Goal: Task Accomplishment & Management: Complete application form

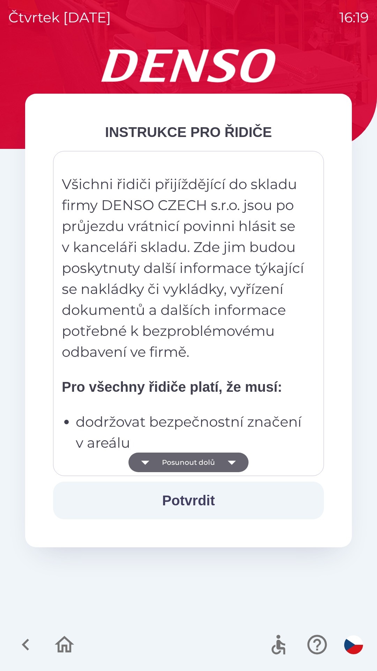
click at [210, 461] on button "Posunout dolů" at bounding box center [189, 462] width 120 height 20
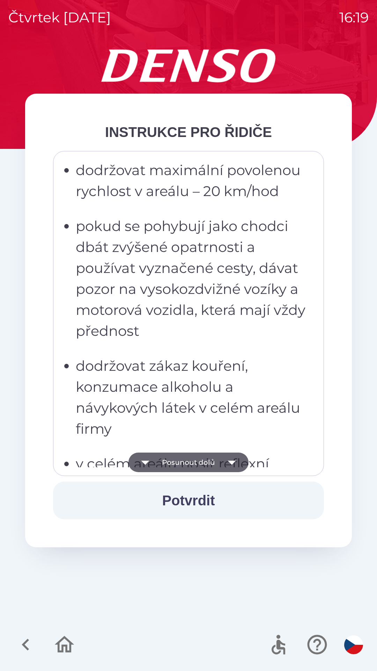
click at [216, 463] on button "Posunout dolů" at bounding box center [189, 462] width 120 height 20
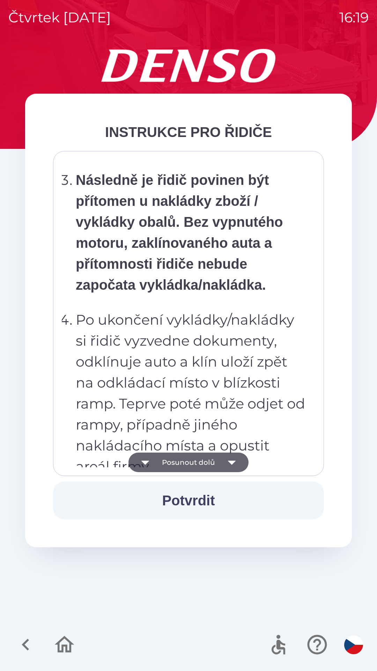
scroll to position [3663, 0]
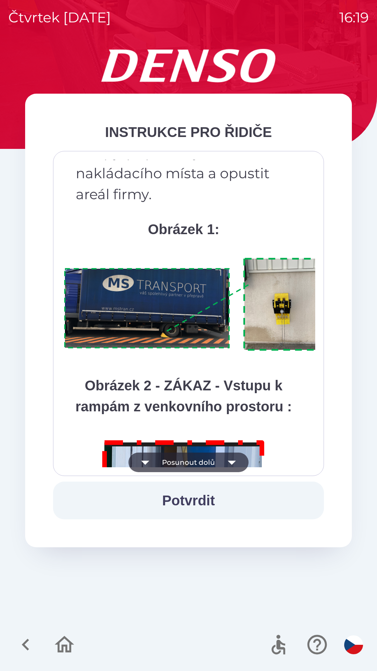
click at [244, 321] on img at bounding box center [197, 305] width 271 height 102
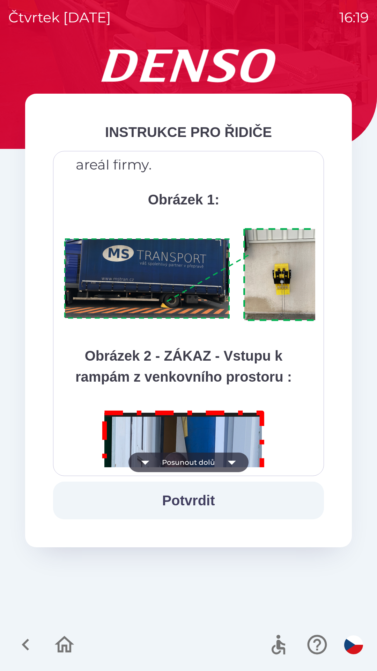
click at [254, 275] on img at bounding box center [197, 275] width 271 height 102
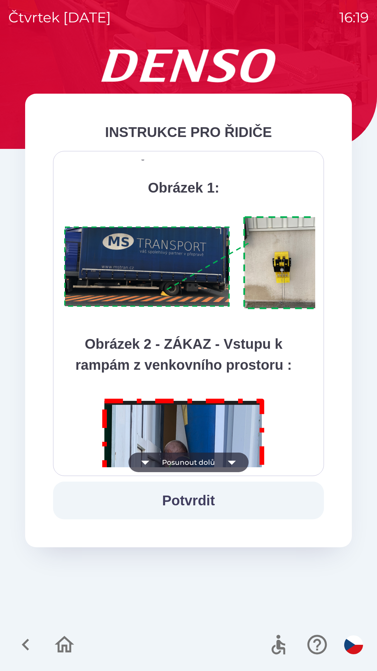
click at [210, 498] on button "Potvrdit" at bounding box center [188, 500] width 271 height 38
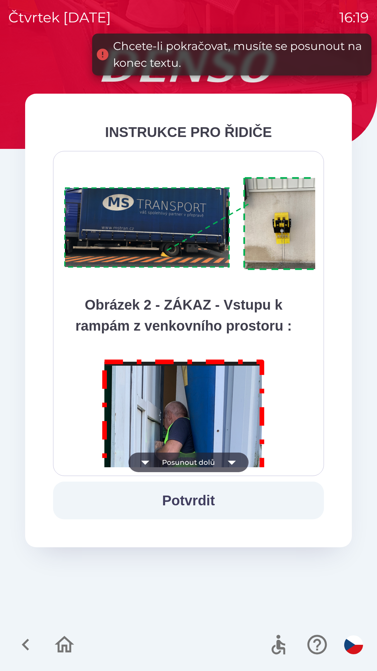
scroll to position [3925, 0]
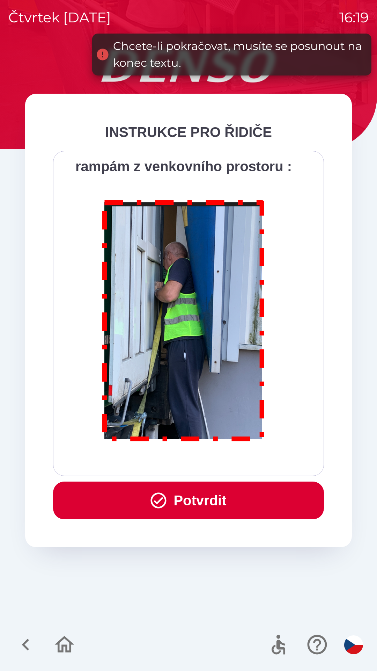
click at [218, 504] on button "Potvrdit" at bounding box center [188, 500] width 271 height 38
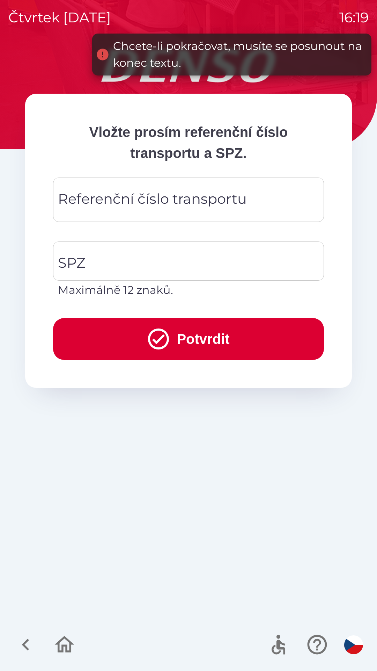
click at [173, 193] on div "Referenční číslo transportu Referenční číslo transportu" at bounding box center [188, 199] width 271 height 44
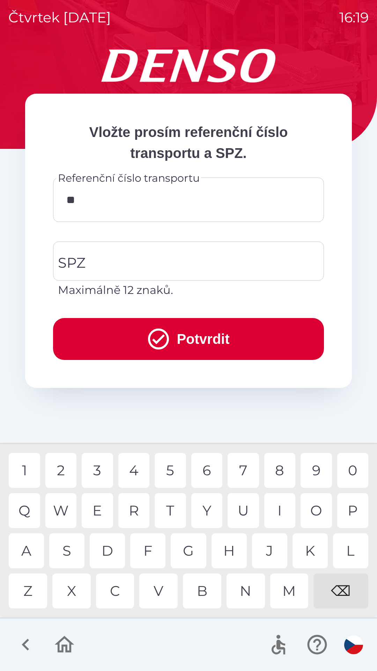
click at [137, 466] on div "4" at bounding box center [133, 470] width 31 height 35
click at [248, 465] on div "7" at bounding box center [243, 470] width 31 height 35
click at [171, 464] on div "5" at bounding box center [170, 470] width 31 height 35
type input "******"
click at [214, 267] on input "SPZ" at bounding box center [183, 260] width 254 height 33
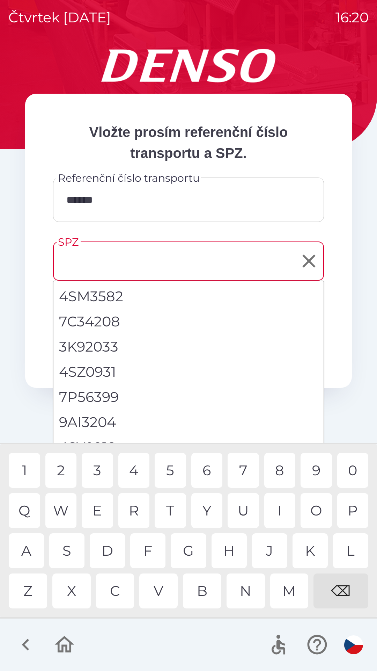
type input "*"
click at [99, 464] on div "3" at bounding box center [97, 470] width 31 height 35
click at [342, 588] on div "⌫" at bounding box center [341, 590] width 55 height 35
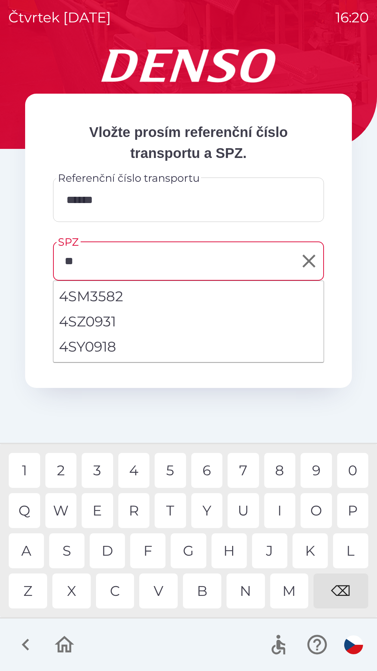
click at [69, 543] on div "S" at bounding box center [66, 550] width 35 height 35
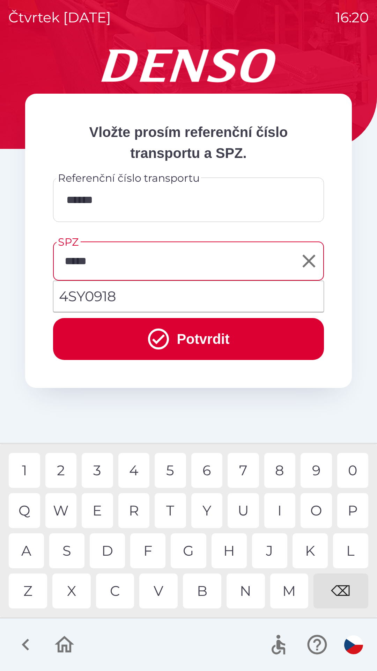
click at [313, 472] on div "9" at bounding box center [316, 470] width 31 height 35
type input "*******"
click at [281, 468] on div "8" at bounding box center [279, 470] width 31 height 35
click at [239, 343] on button "Potvrdit" at bounding box center [188, 339] width 271 height 42
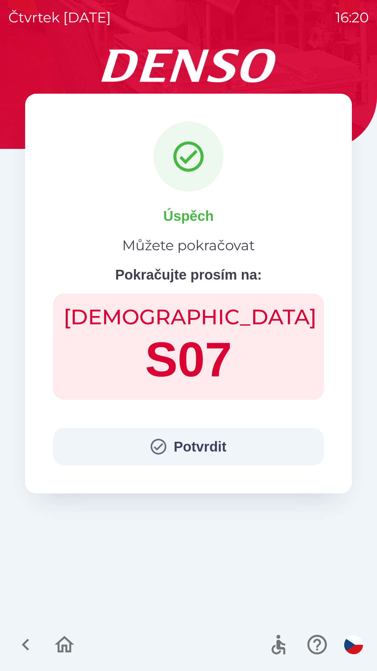
click at [203, 441] on button "Potvrdit" at bounding box center [188, 446] width 271 height 38
